Goal: Share content: Share content

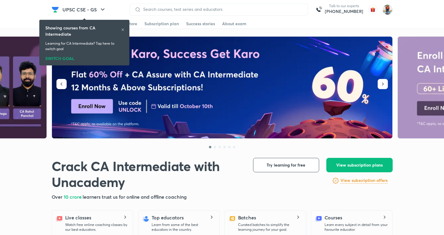
click at [57, 60] on div "SWITCH GOAL" at bounding box center [84, 57] width 78 height 7
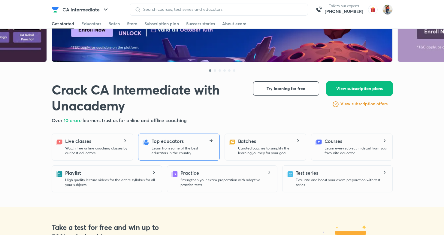
scroll to position [83, 0]
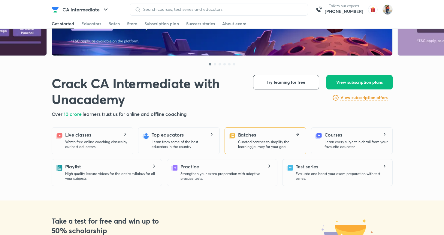
click at [265, 139] on div "Batches Curated batches to simplify the learning journey for your goal." at bounding box center [269, 140] width 63 height 18
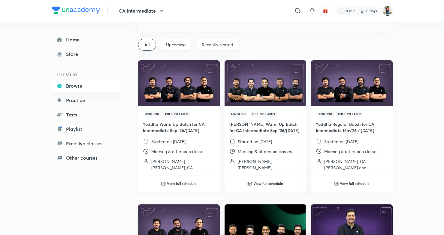
scroll to position [41, 0]
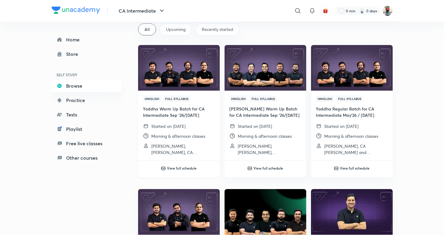
click at [175, 81] on img at bounding box center [178, 67] width 83 height 47
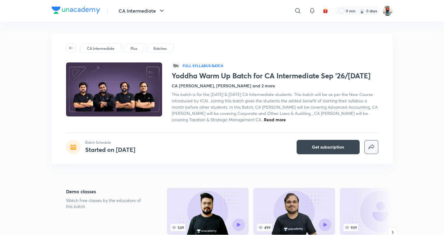
click at [374, 148] on icon "button" at bounding box center [372, 147] width 6 height 5
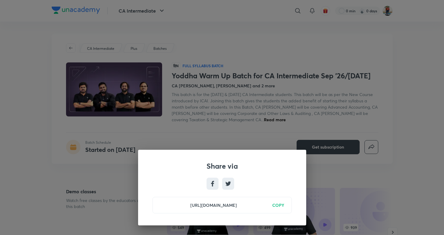
click at [279, 206] on h6 "COPY" at bounding box center [279, 205] width 12 height 6
click at [169, 101] on div "Share via [URL][DOMAIN_NAME] Copied" at bounding box center [222, 117] width 444 height 235
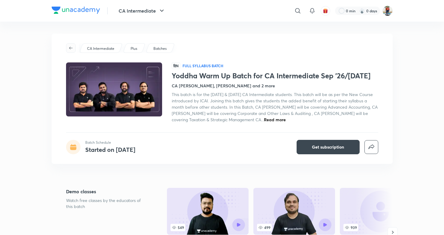
click at [71, 47] on icon "button" at bounding box center [71, 48] width 5 height 5
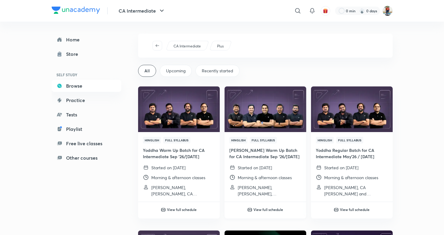
click at [273, 118] on img at bounding box center [265, 109] width 83 height 47
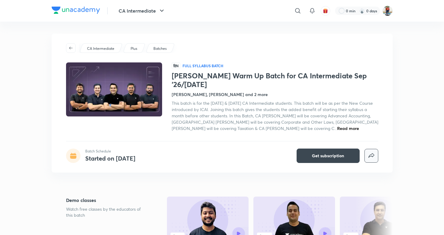
click at [370, 152] on icon "button" at bounding box center [371, 155] width 7 height 7
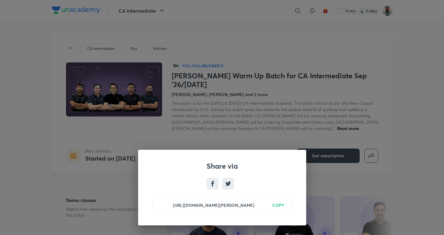
click at [278, 204] on h6 "COPY" at bounding box center [279, 205] width 12 height 6
click at [208, 115] on div "Share via [URL][DOMAIN_NAME][PERSON_NAME] Copied" at bounding box center [222, 117] width 444 height 235
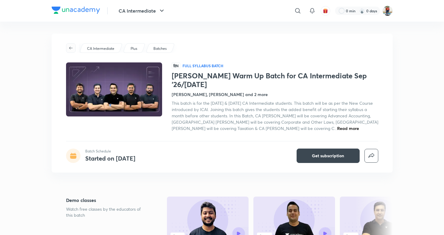
click at [68, 47] on span "button" at bounding box center [70, 48] width 9 height 5
